Goal: Task Accomplishment & Management: Manage account settings

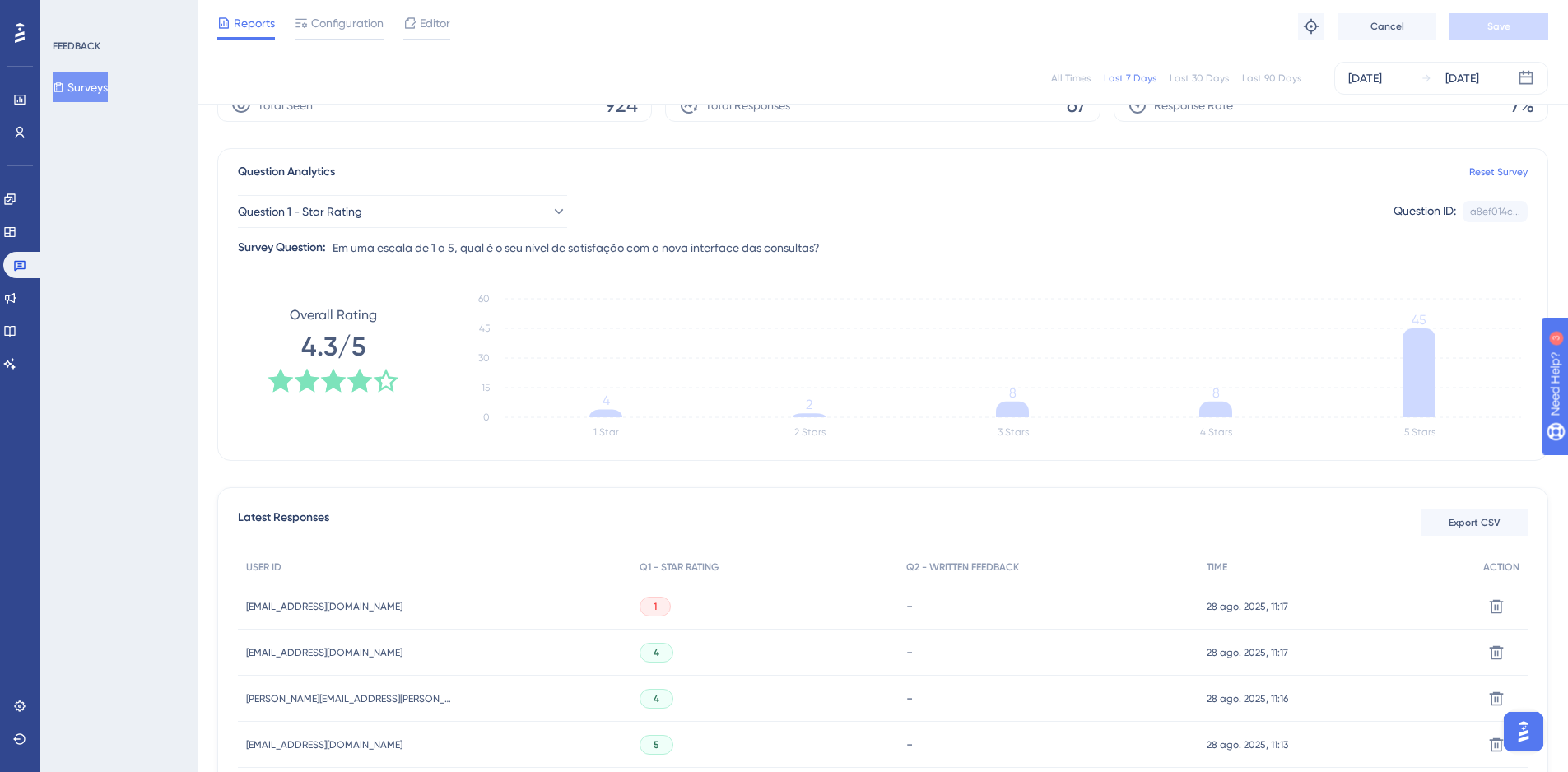
scroll to position [82, 0]
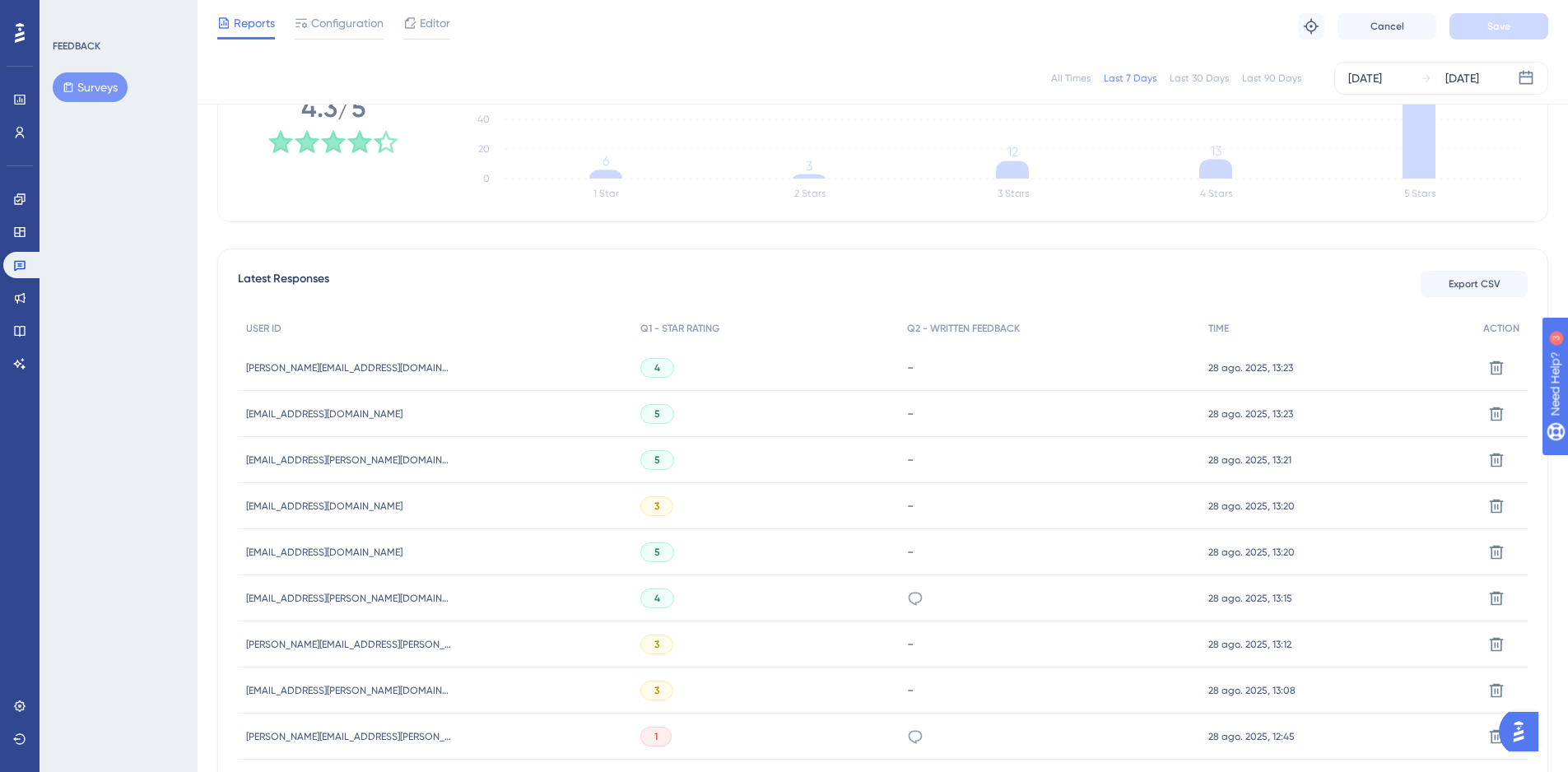
scroll to position [494, 0]
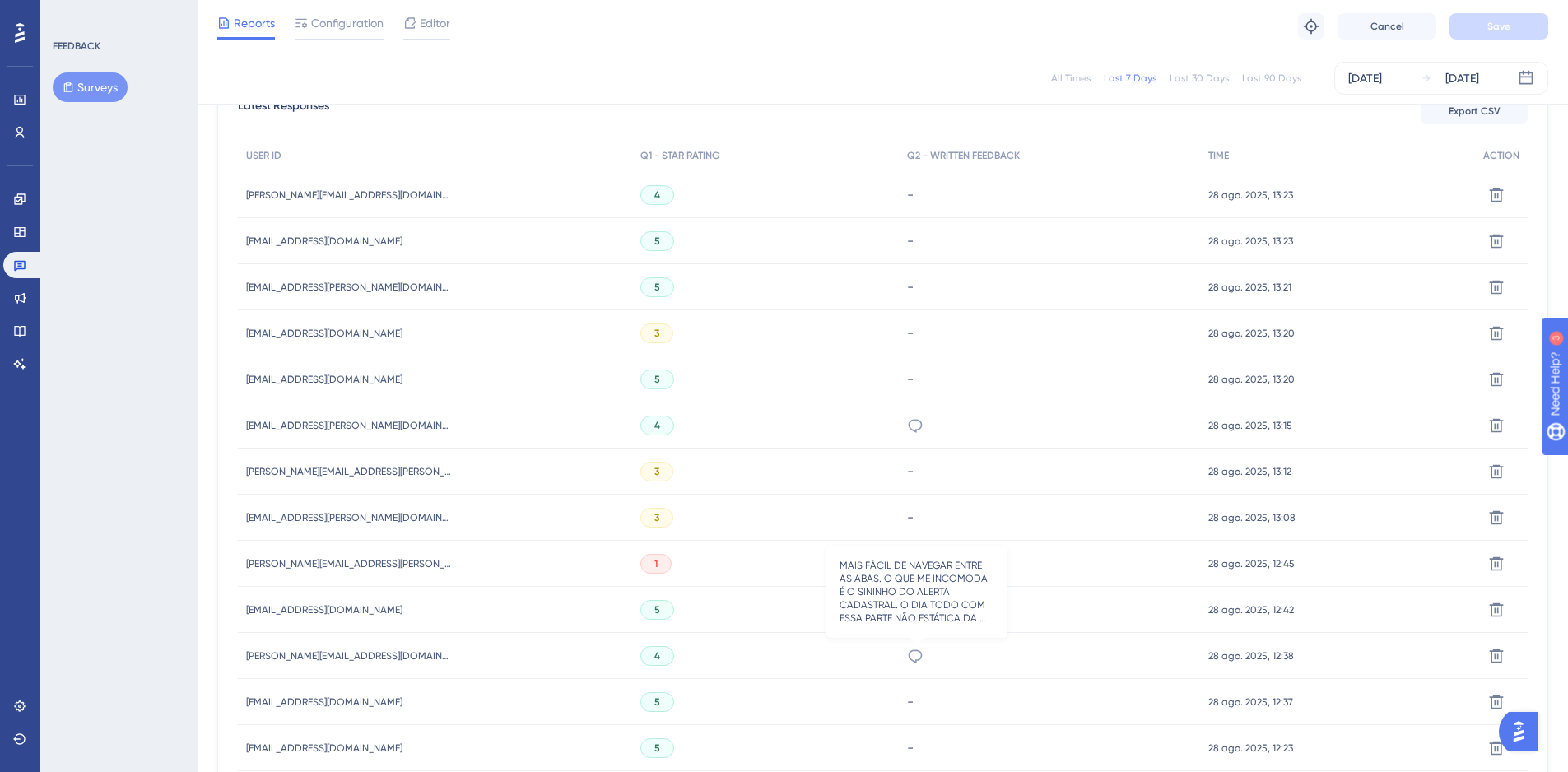
click at [918, 656] on icon at bounding box center [915, 656] width 16 height 16
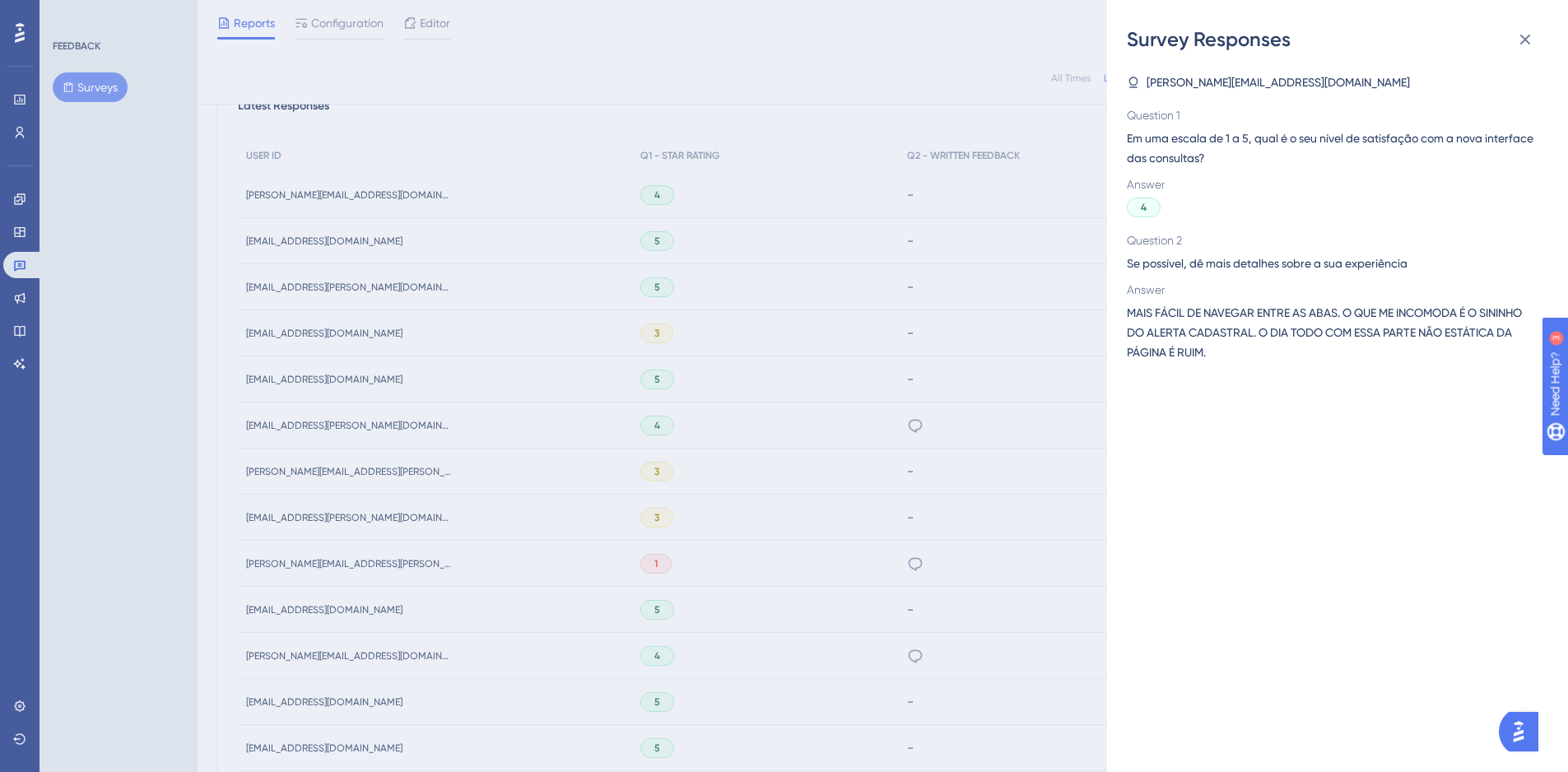
click at [0, 0] on div "Survey Responses rafael@solvesecuritizadora.com.br Question 1 Em uma escala de …" at bounding box center [0, 0] width 0 height 0
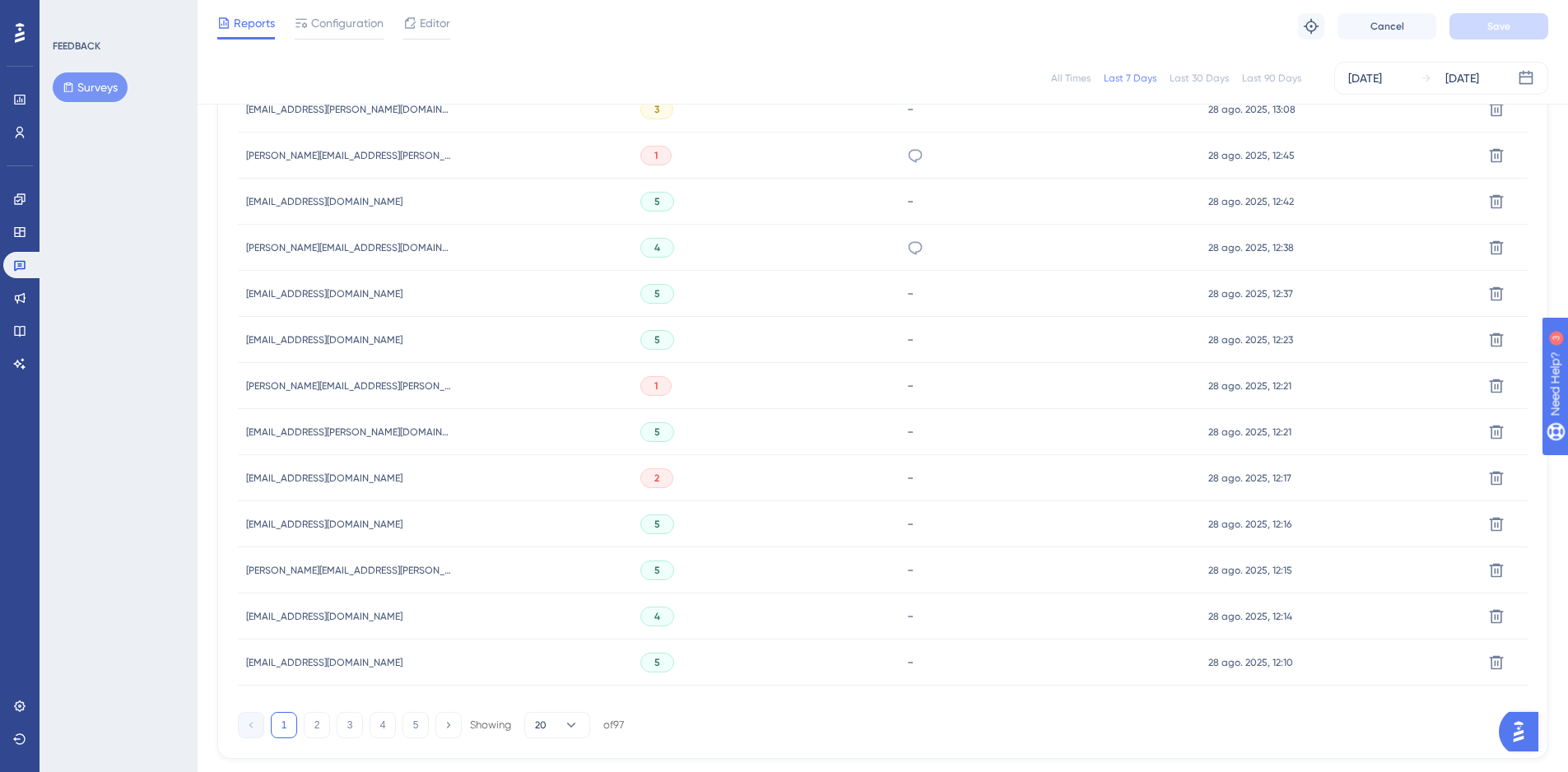
scroll to position [975, 0]
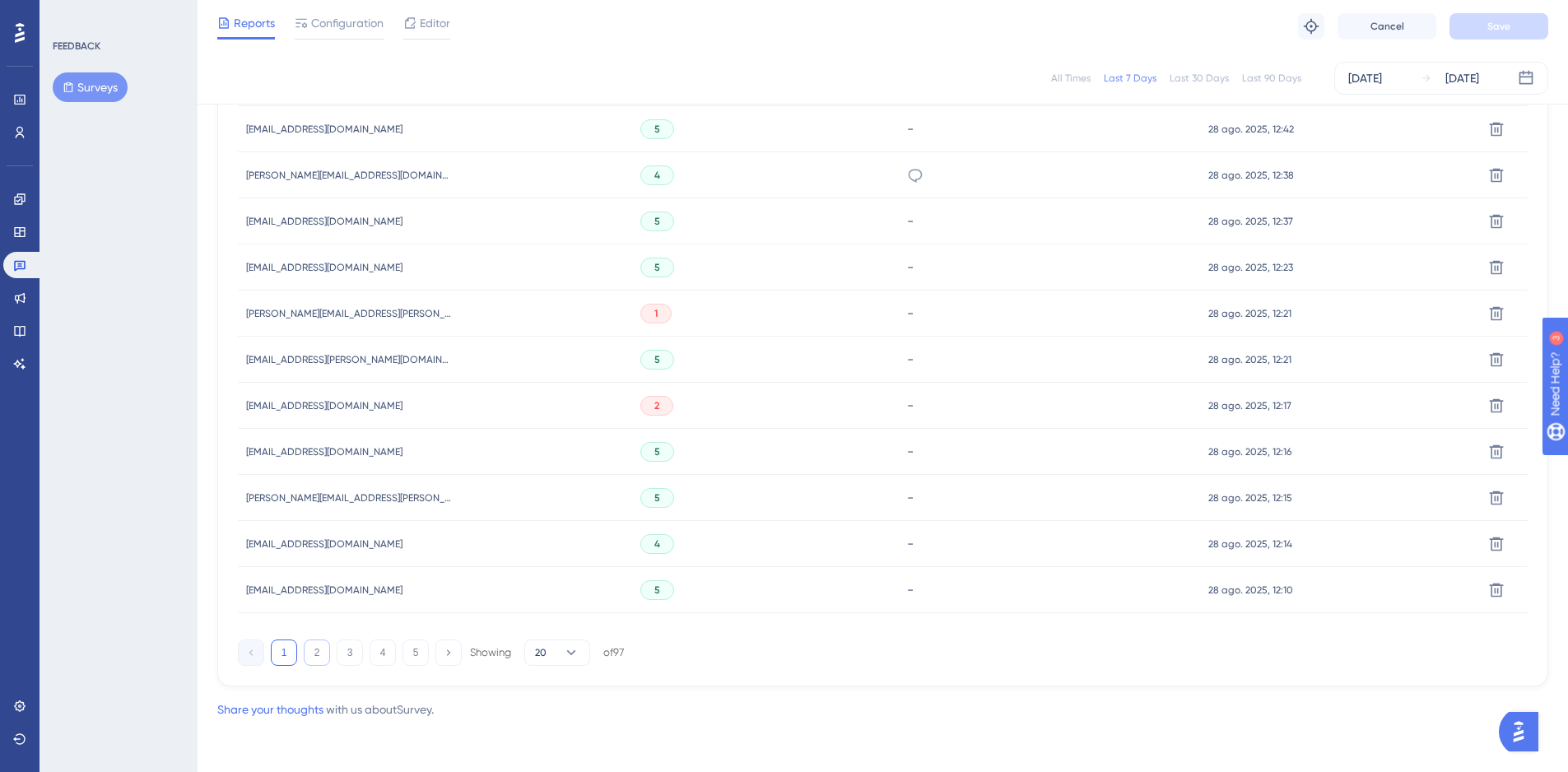
click at [321, 652] on button "2" at bounding box center [316, 653] width 26 height 26
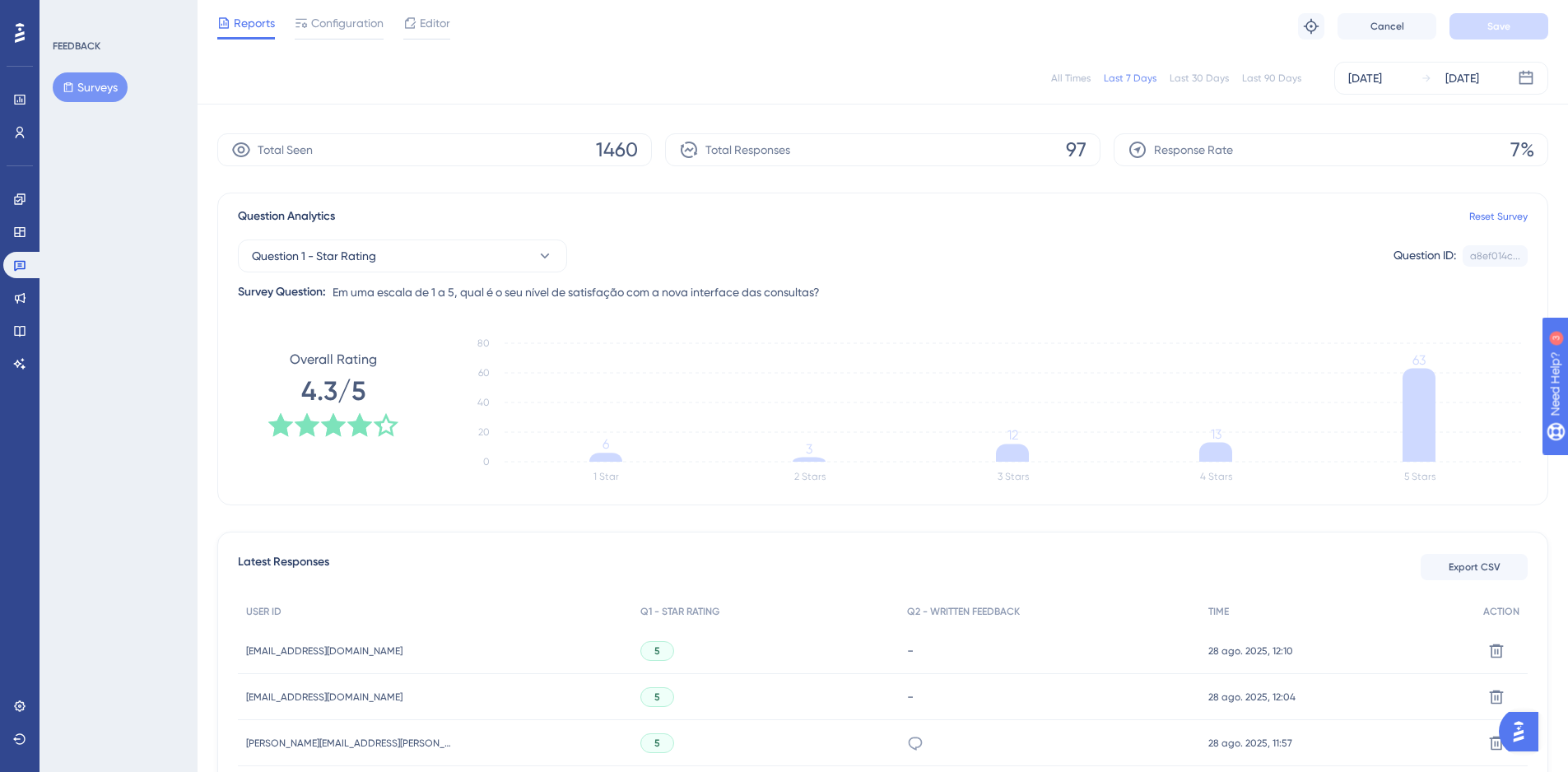
scroll to position [0, 0]
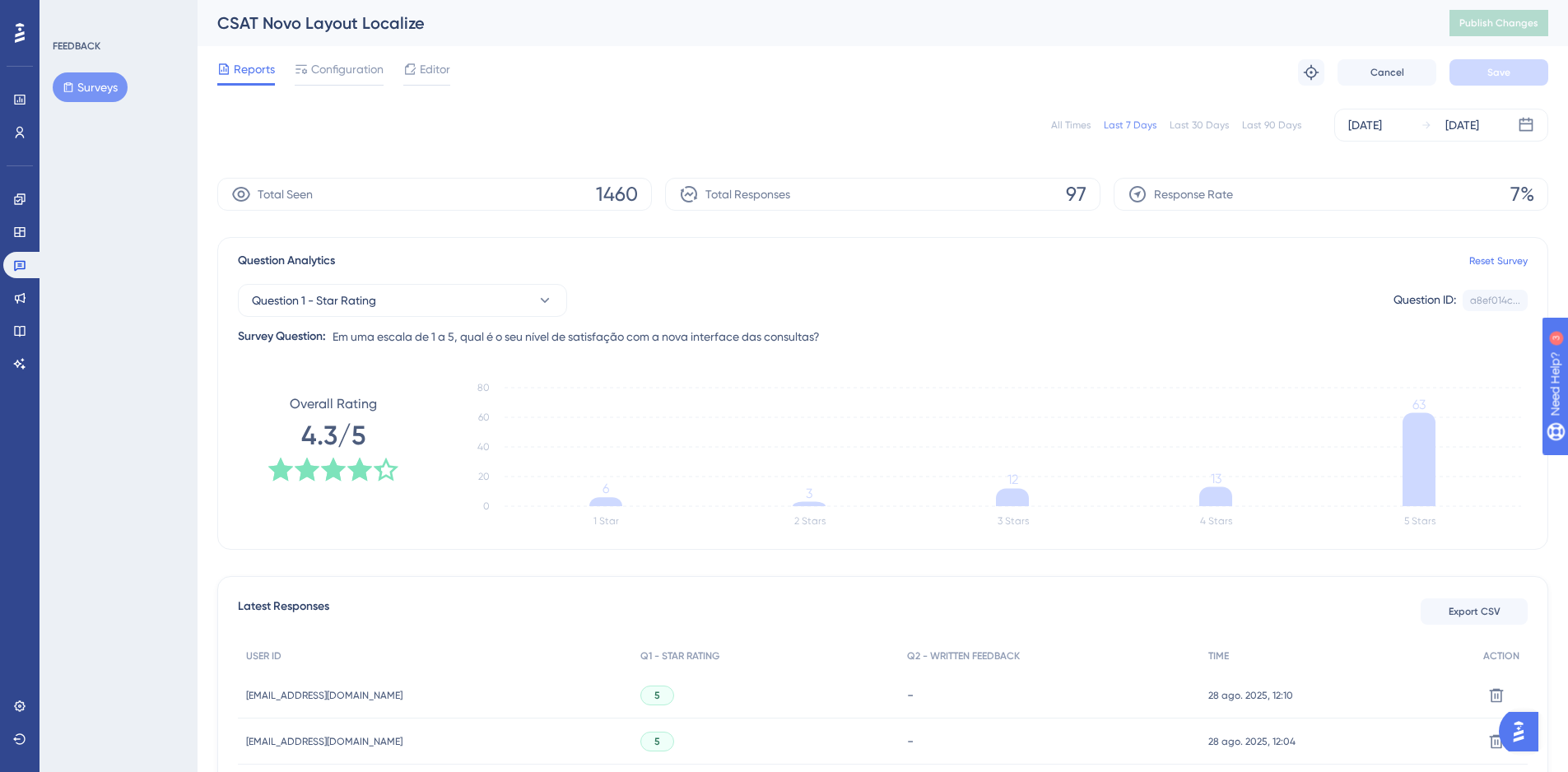
click at [100, 91] on button "Surveys" at bounding box center [89, 87] width 75 height 30
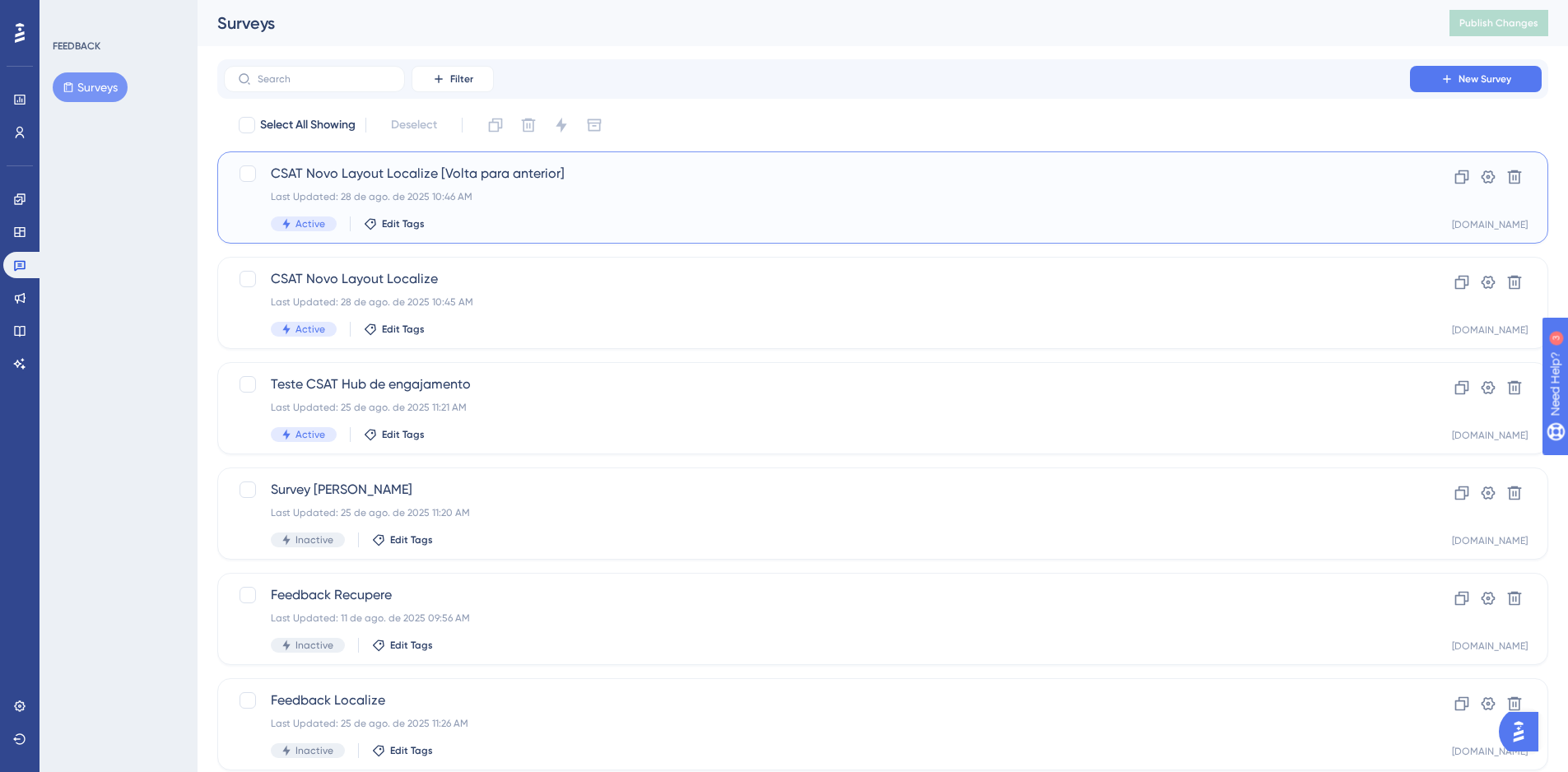
click at [620, 209] on div "CSAT Novo Layout Localize [Volta para anterior] Last Updated: 28 de ago. de 202…" at bounding box center [816, 198] width 1093 height 68
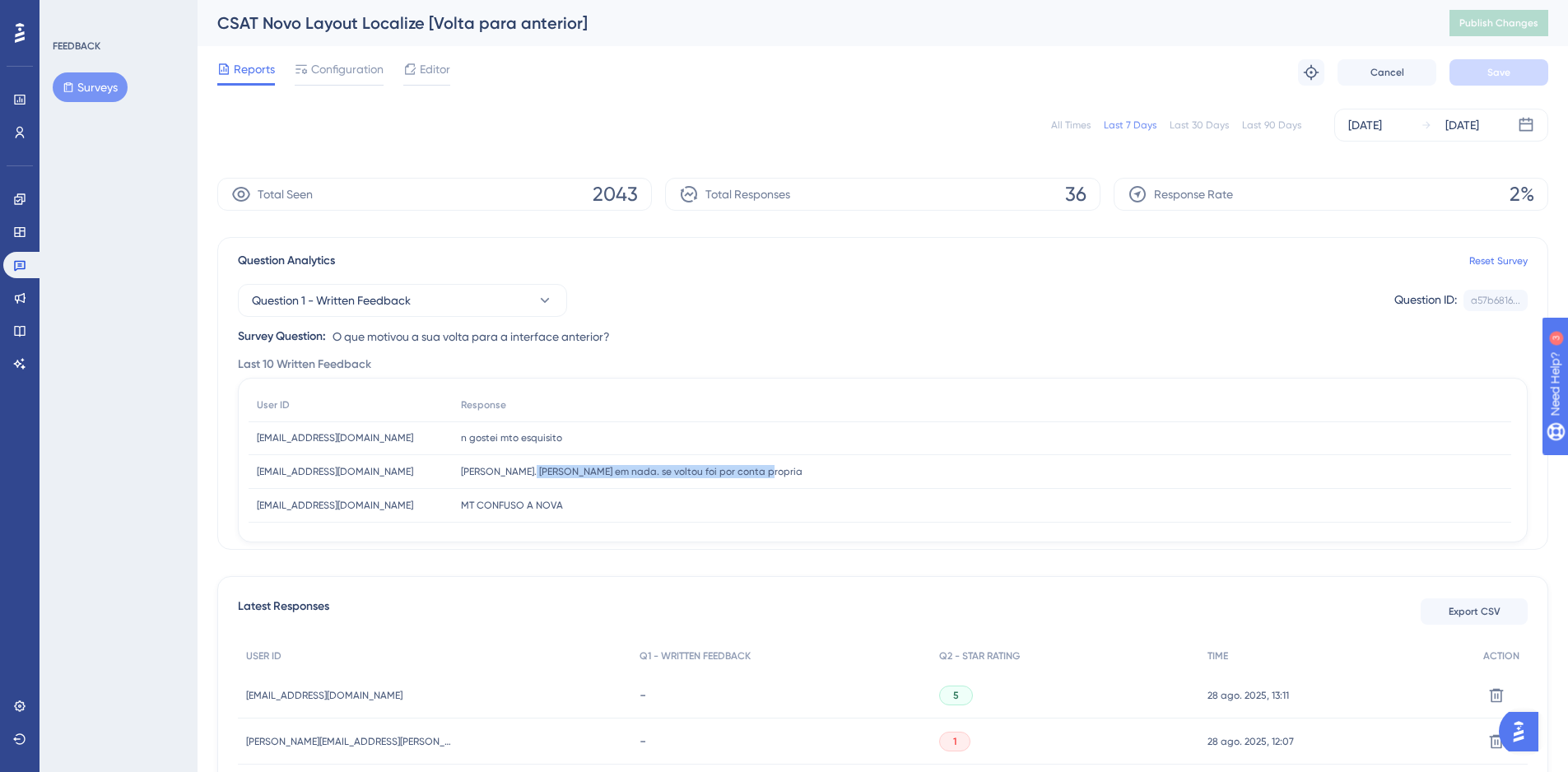
drag, startPoint x: 554, startPoint y: 470, endPoint x: 772, endPoint y: 467, distance: 218.0
click at [772, 467] on div "nao voltei. nao toquei em nada. se voltou foi por conta propria nao voltei. nao…" at bounding box center [982, 472] width 1059 height 34
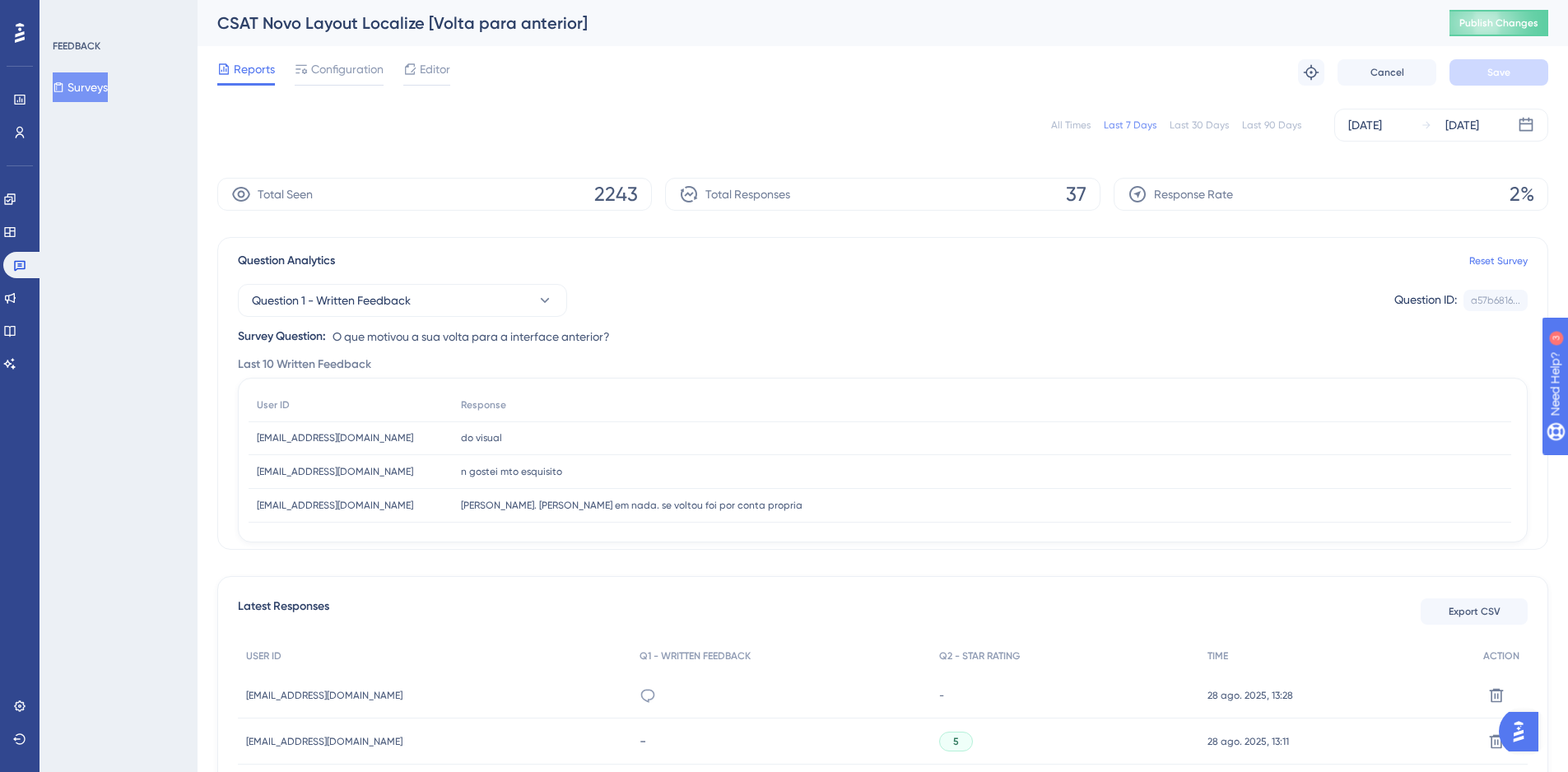
click at [104, 89] on button "Surveys" at bounding box center [80, 87] width 55 height 30
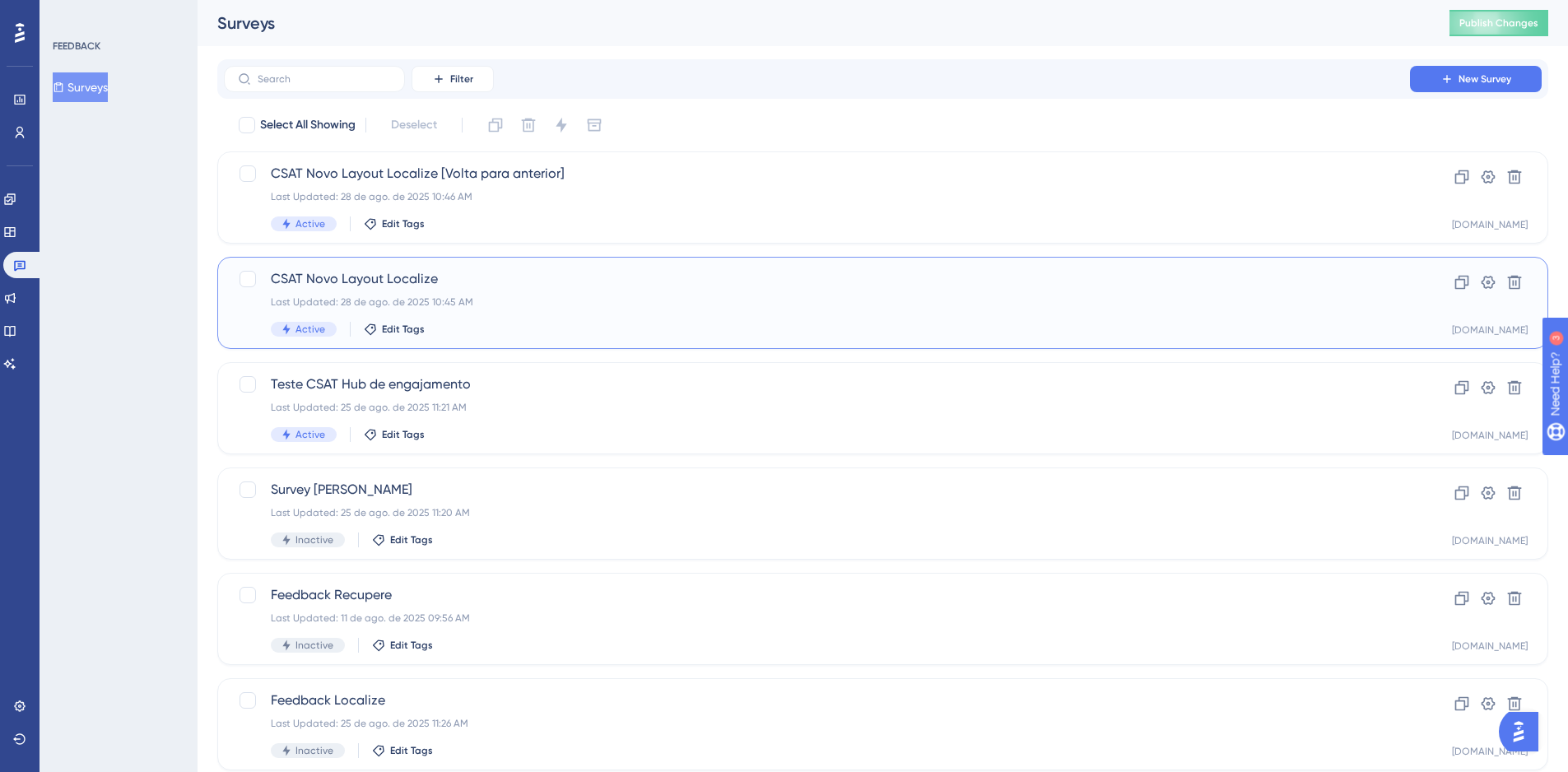
click at [600, 302] on div "Last Updated: 28 de ago. de 2025 10:45 AM" at bounding box center [816, 303] width 1093 height 14
